Goal: Transaction & Acquisition: Book appointment/travel/reservation

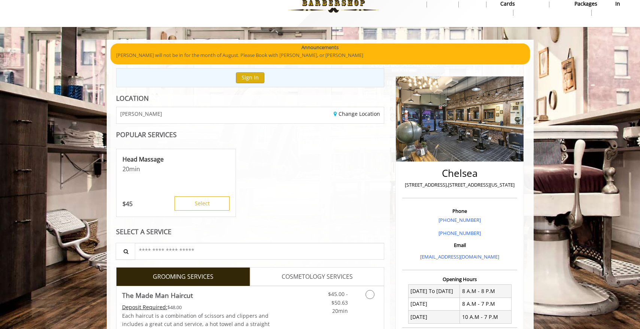
scroll to position [22, 0]
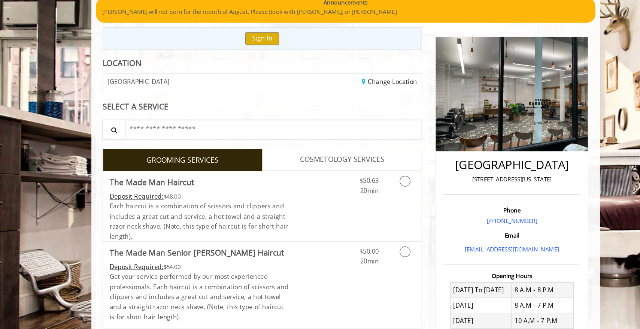
scroll to position [46, 0]
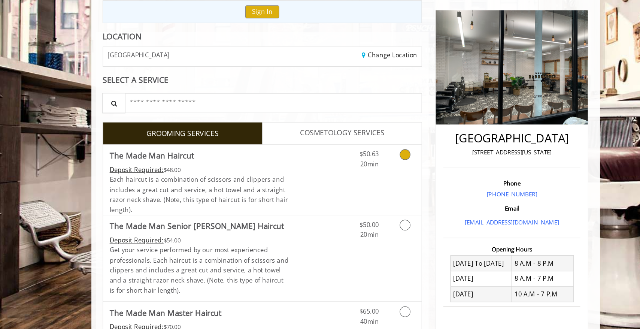
click at [368, 182] on link "Grooming services" at bounding box center [368, 172] width 19 height 21
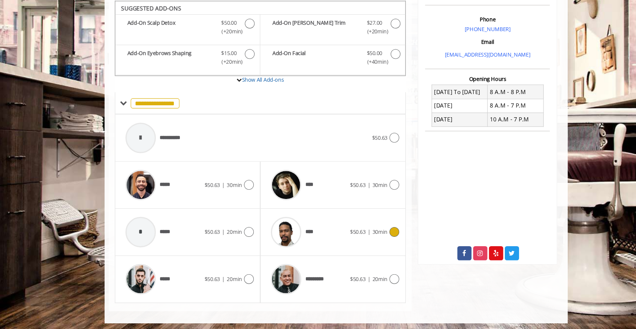
scroll to position [200, 0]
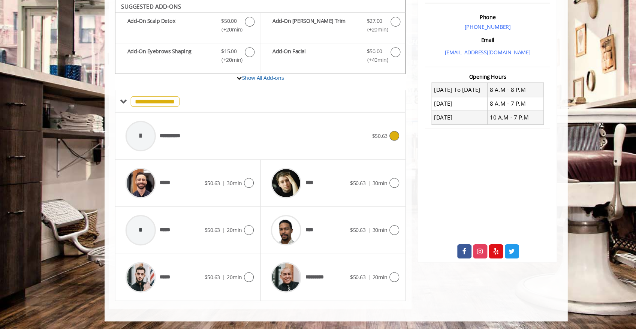
click at [168, 151] on span "**********" at bounding box center [167, 151] width 25 height 8
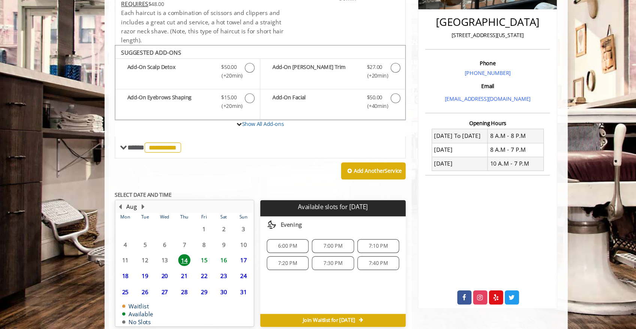
scroll to position [192, 0]
